Goal: Information Seeking & Learning: Find specific fact

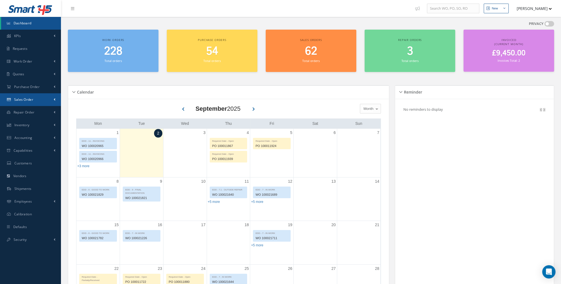
click at [40, 99] on link "Sales Order" at bounding box center [30, 99] width 61 height 13
click at [42, 110] on link "Sales Order" at bounding box center [31, 111] width 60 height 11
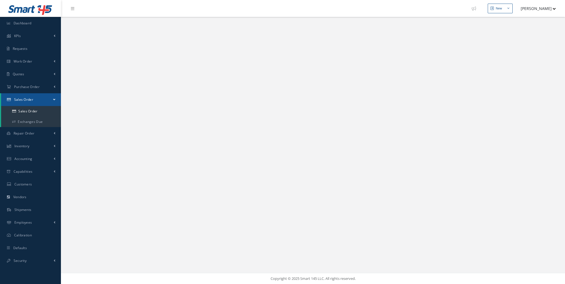
select select "25"
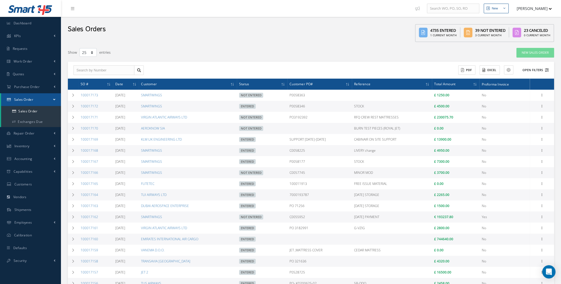
click at [543, 69] on button "Open Filters" at bounding box center [532, 70] width 31 height 9
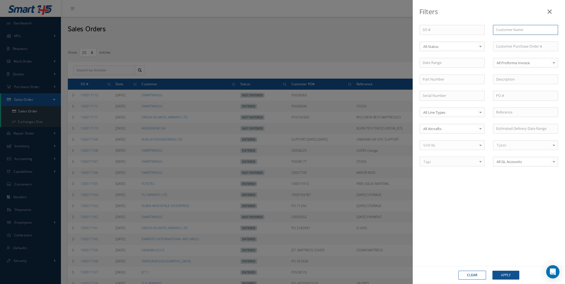
click at [516, 30] on input "text" at bounding box center [525, 30] width 65 height 10
type input "testori"
click at [492, 271] on button "Apply" at bounding box center [505, 275] width 27 height 9
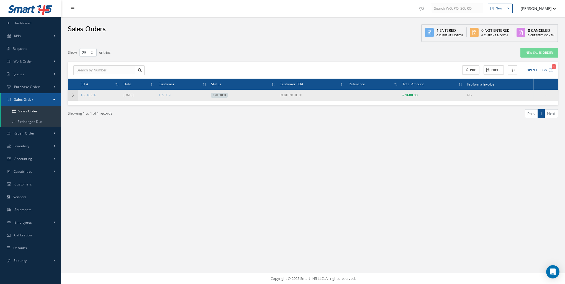
click at [75, 94] on icon at bounding box center [73, 95] width 4 height 3
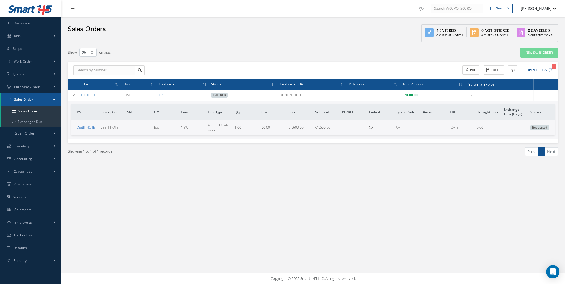
click at [91, 126] on link "DEBIT NOTE" at bounding box center [86, 127] width 18 height 5
click at [82, 94] on link "10010226" at bounding box center [89, 95] width 16 height 5
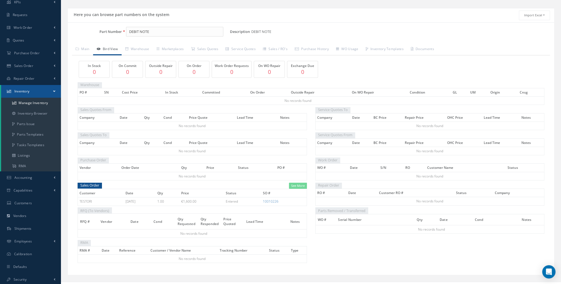
scroll to position [41, 0]
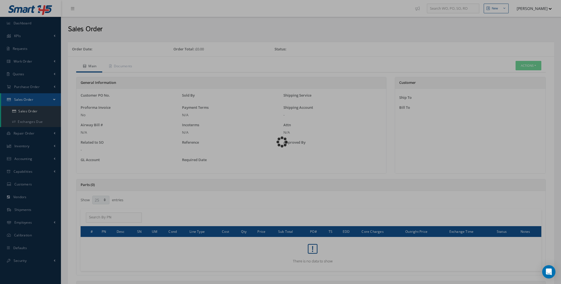
select select "25"
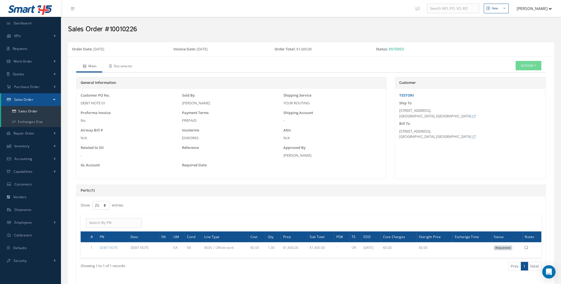
click at [115, 66] on link "Documents" at bounding box center [120, 67] width 36 height 12
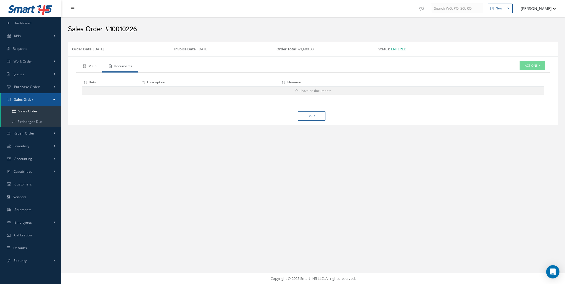
click at [81, 66] on link "Main" at bounding box center [89, 67] width 26 height 12
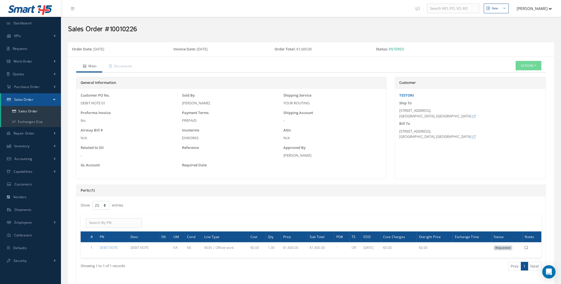
click at [51, 102] on link "Sales Order" at bounding box center [31, 99] width 60 height 13
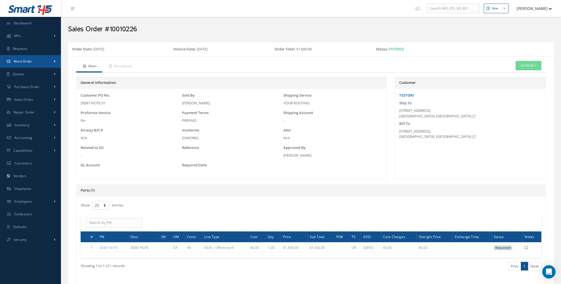
click at [41, 66] on link "Work Order" at bounding box center [30, 61] width 61 height 13
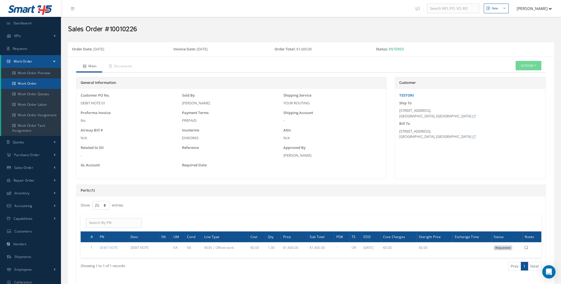
click at [33, 85] on link "Work Order" at bounding box center [31, 83] width 60 height 11
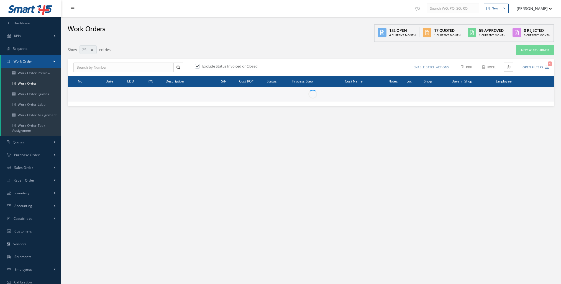
select select "25"
type input "All Work Request"
type input "All Work Performed"
type input "All Status"
type input "WO Part Status"
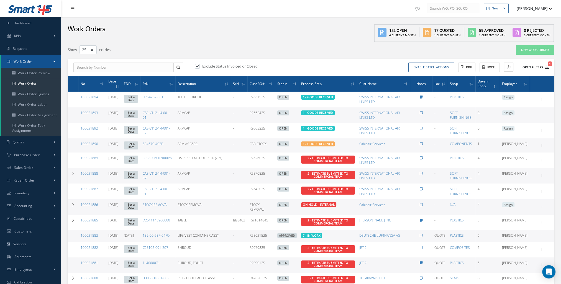
click at [545, 69] on icon "1" at bounding box center [547, 67] width 4 height 4
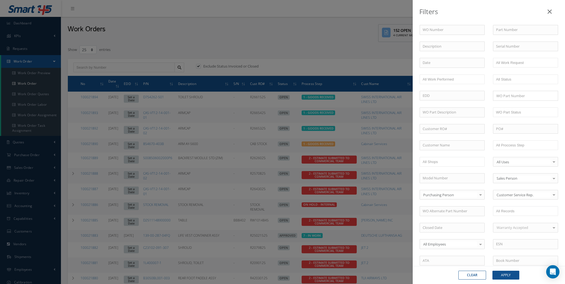
click at [329, 56] on div "Filters WO Number Part Number Description Serial Number - BER CERTIFICATION FIL…" at bounding box center [282, 142] width 565 height 284
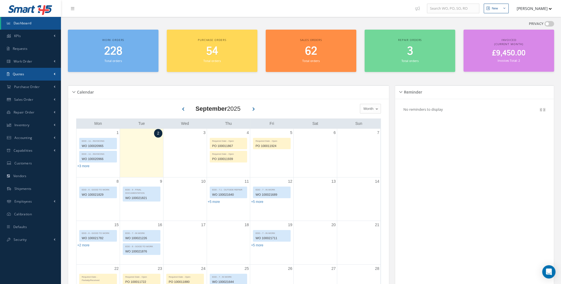
click at [32, 73] on link "Quotes" at bounding box center [30, 74] width 61 height 13
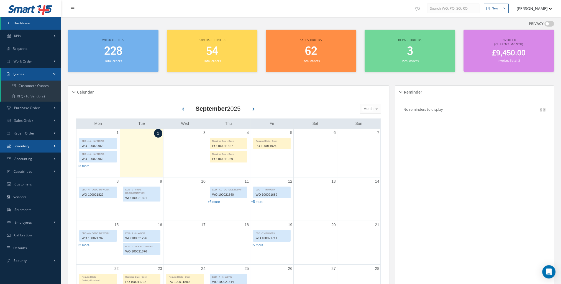
click at [32, 150] on link "Inventory" at bounding box center [30, 146] width 61 height 13
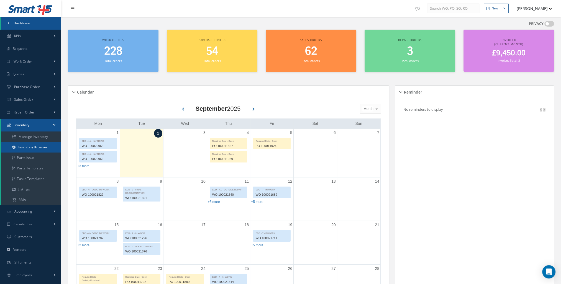
click at [35, 148] on link "Inventory Browser" at bounding box center [31, 147] width 60 height 11
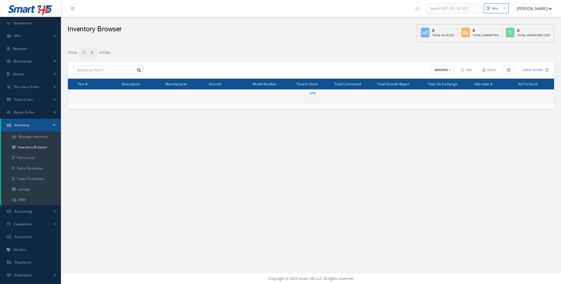
select select "25"
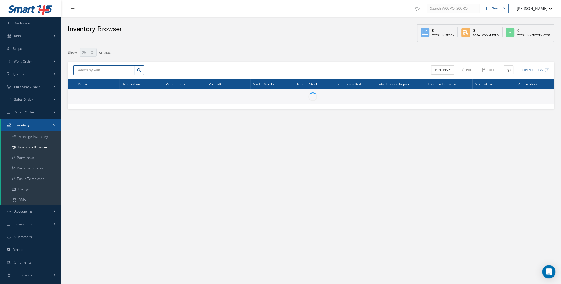
click at [104, 71] on input "text" at bounding box center [103, 70] width 61 height 10
paste input "411A2911-309B"
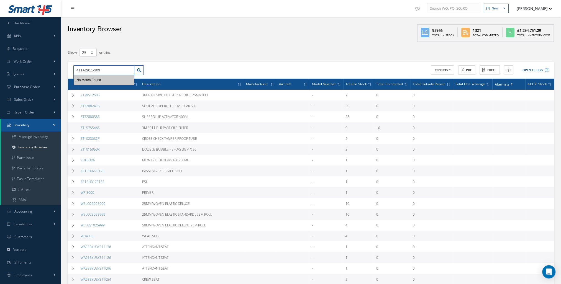
type input "411A2911-309"
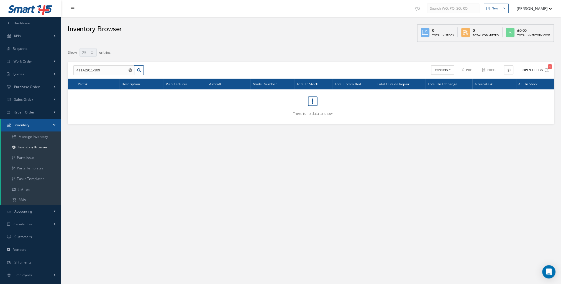
click at [545, 66] on button "Open Filters 1" at bounding box center [532, 70] width 31 height 9
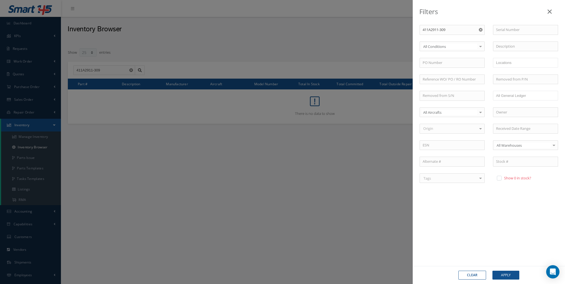
click at [507, 177] on label "Show 0 in stock?" at bounding box center [517, 178] width 29 height 5
click at [500, 177] on input "checkbox" at bounding box center [499, 179] width 4 height 4
checkbox input "true"
click at [111, 69] on div "Filters Part Number 411A2911-309 Serial Number All Conditions All Conditions OH…" at bounding box center [282, 142] width 565 height 284
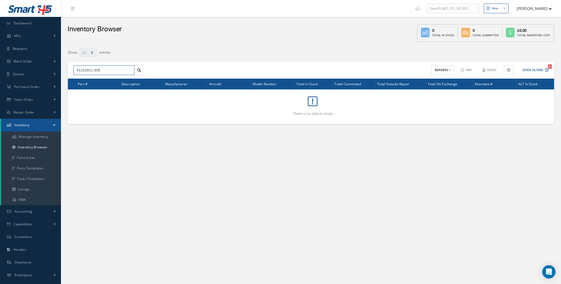
click at [111, 71] on input "411A2911-309" at bounding box center [103, 70] width 61 height 10
click at [110, 73] on input "411A2911-309" at bounding box center [103, 70] width 61 height 10
click at [94, 81] on span "411A2911-309G" at bounding box center [88, 80] width 24 height 4
type input "411A2911-309G"
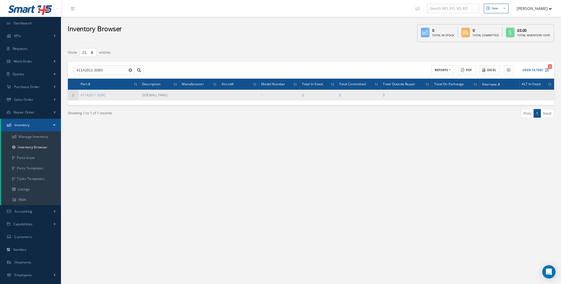
click at [73, 97] on td at bounding box center [73, 95] width 11 height 11
